Goal: Information Seeking & Learning: Learn about a topic

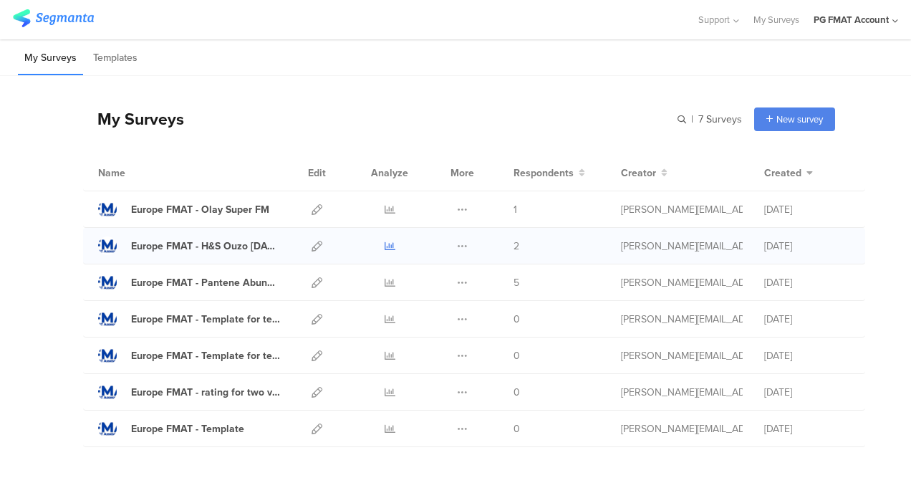
click at [385, 247] on icon at bounding box center [390, 246] width 11 height 11
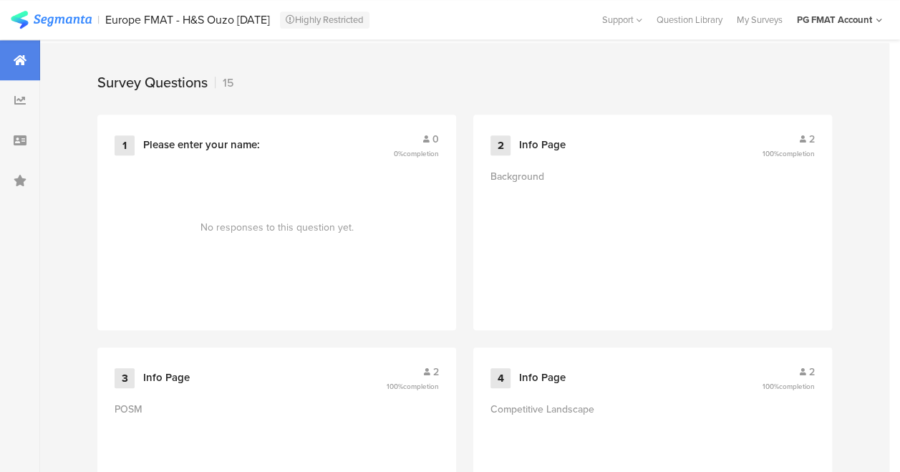
scroll to position [590, 0]
drag, startPoint x: 82, startPoint y: 92, endPoint x: 220, endPoint y: 95, distance: 138.2
click at [220, 95] on div "Survey Questions 15" at bounding box center [464, 80] width 849 height 72
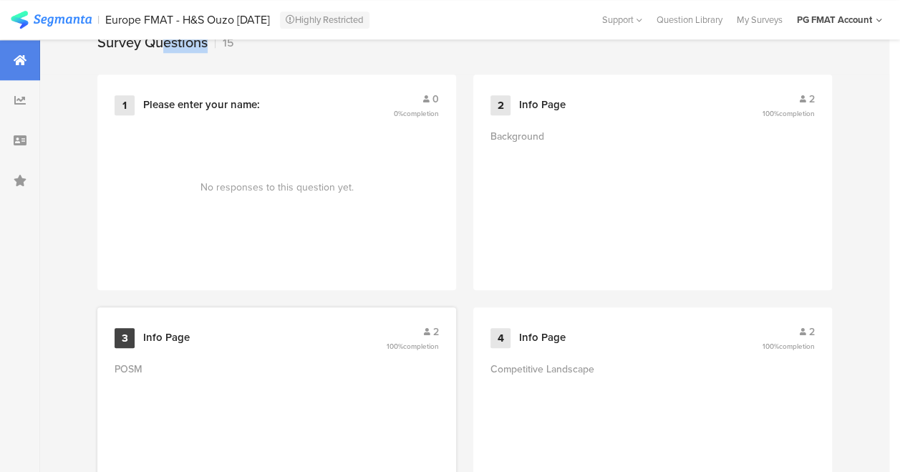
scroll to position [632, 0]
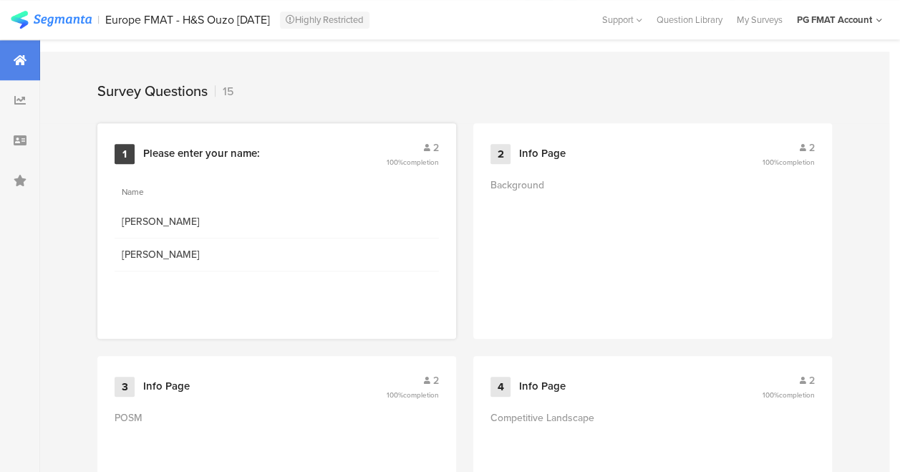
scroll to position [579, 0]
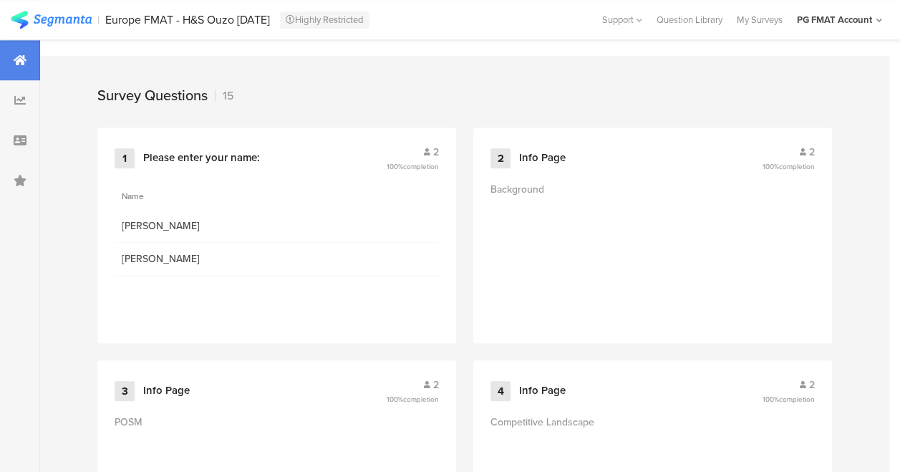
drag, startPoint x: 93, startPoint y: 105, endPoint x: 185, endPoint y: 103, distance: 91.7
click at [185, 103] on div "Survey Questions 15" at bounding box center [464, 92] width 849 height 72
drag, startPoint x: 185, startPoint y: 103, endPoint x: 269, endPoint y: 169, distance: 106.6
click at [269, 169] on div "1 Please enter your name: 2 100% completion Name Ioanna Camille" at bounding box center [276, 235] width 359 height 216
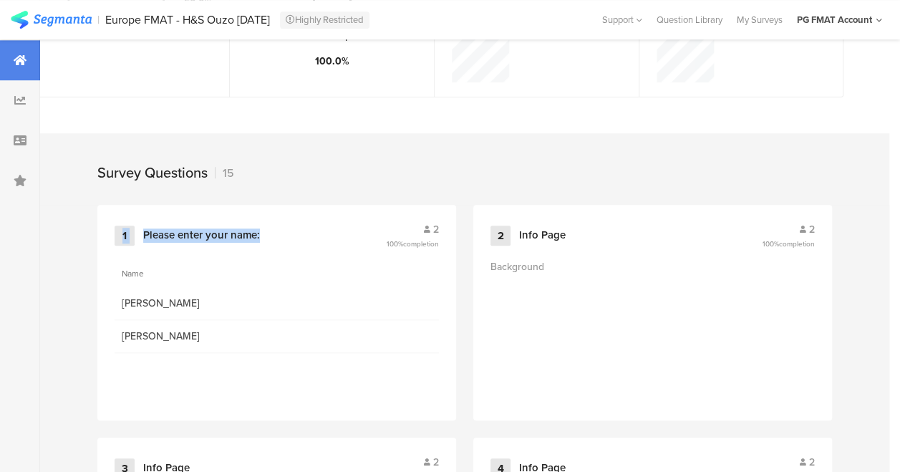
scroll to position [509, 0]
